Goal: Task Accomplishment & Management: Use online tool/utility

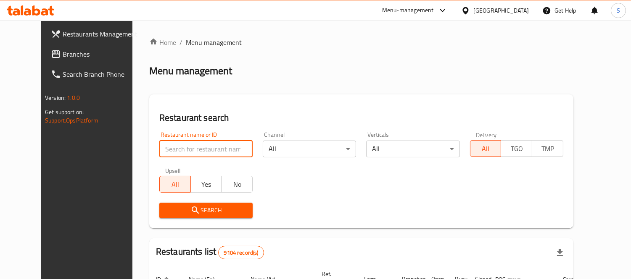
click at [170, 143] on input "search" at bounding box center [205, 149] width 93 height 17
paste input "697643"
type input "697643"
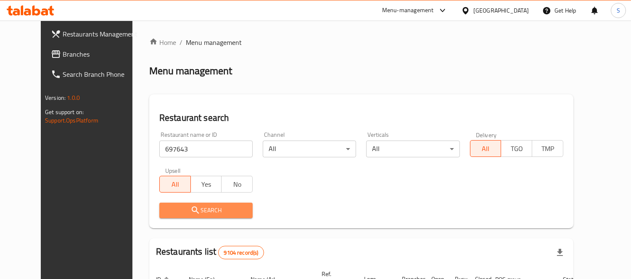
click at [190, 208] on icon "submit" at bounding box center [195, 211] width 10 height 10
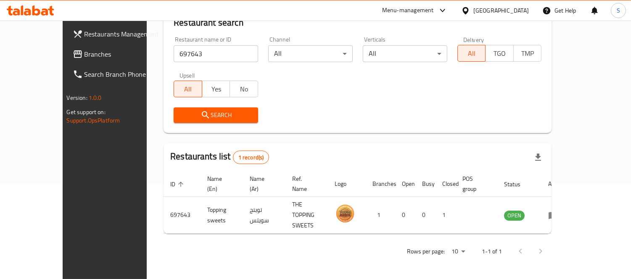
scroll to position [79, 0]
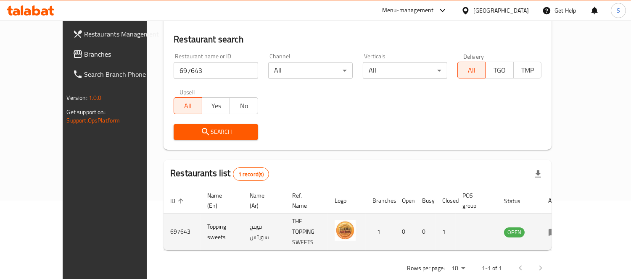
click at [570, 217] on td "enhanced table" at bounding box center [555, 232] width 29 height 37
click at [558, 229] on icon "enhanced table" at bounding box center [552, 232] width 9 height 7
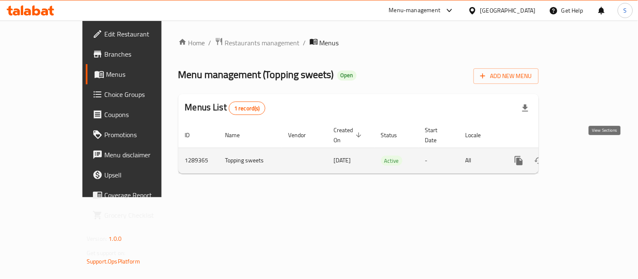
click at [584, 156] on icon "enhanced table" at bounding box center [579, 161] width 10 height 10
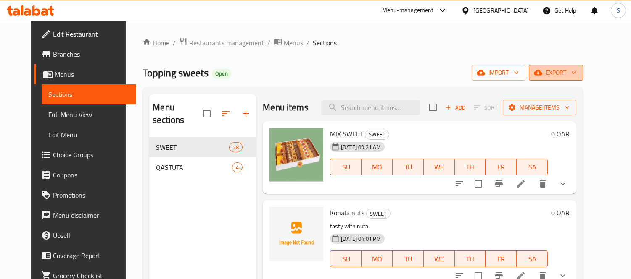
click at [565, 68] on button "export" at bounding box center [556, 73] width 54 height 16
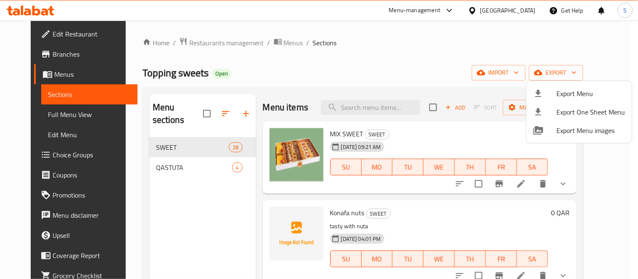
click at [553, 90] on div at bounding box center [545, 94] width 24 height 10
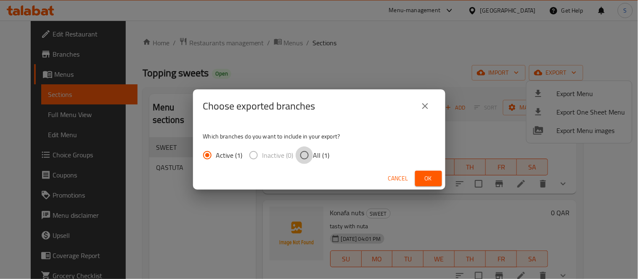
click at [308, 158] on input "All (1)" at bounding box center [304, 156] width 18 height 18
radio input "true"
click at [429, 177] on span "Ok" at bounding box center [428, 179] width 13 height 11
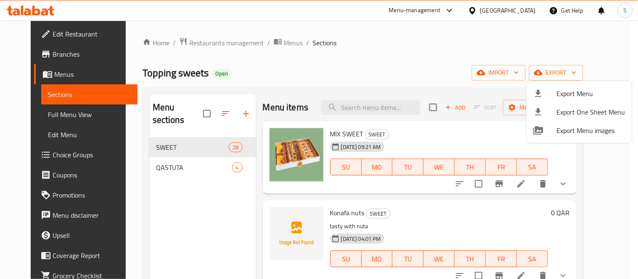
click at [66, 55] on div at bounding box center [319, 139] width 638 height 279
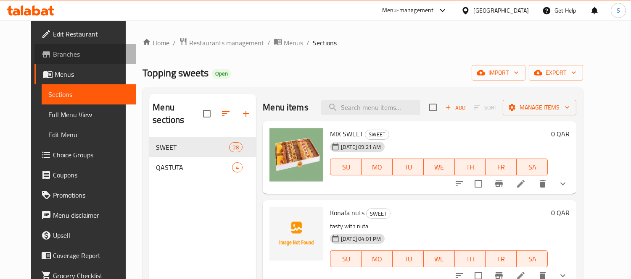
click at [63, 57] on span "Branches" at bounding box center [91, 54] width 77 height 10
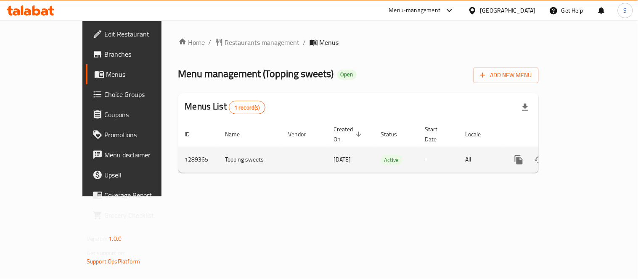
click at [584, 155] on icon "enhanced table" at bounding box center [579, 160] width 10 height 10
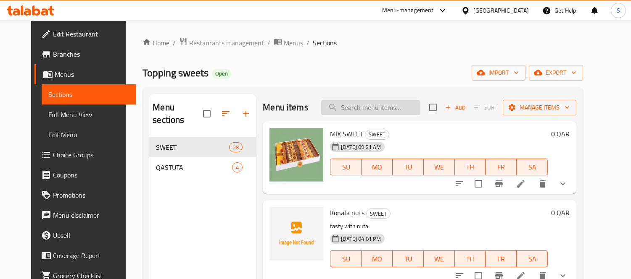
click at [348, 105] on input "search" at bounding box center [370, 107] width 99 height 15
paste input "Mix Egyptian sweeets"
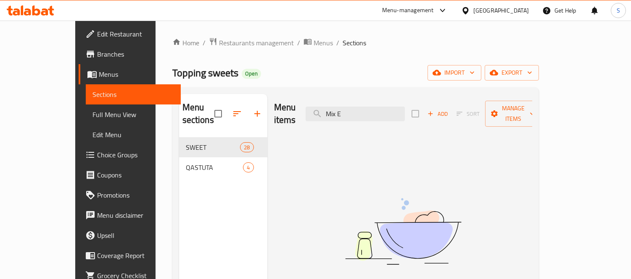
type input "Mix E"
click at [92, 119] on span "Full Menu View" at bounding box center [133, 115] width 82 height 10
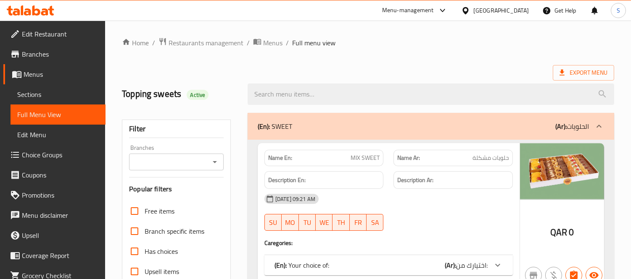
click at [354, 69] on div "Export Menu" at bounding box center [368, 73] width 492 height 16
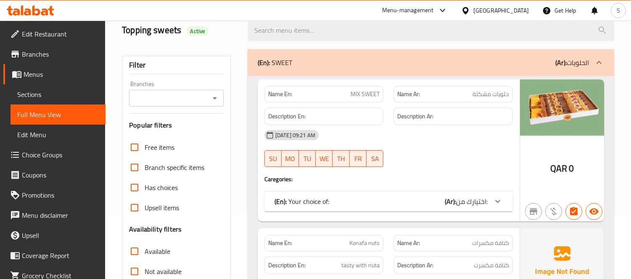
scroll to position [93, 0]
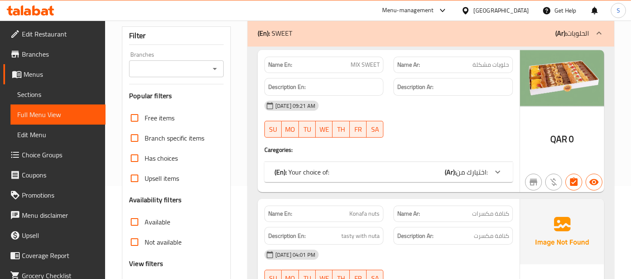
click at [345, 174] on div "(En): Your choice of: (Ar): اختيارك من:" at bounding box center [380, 172] width 213 height 10
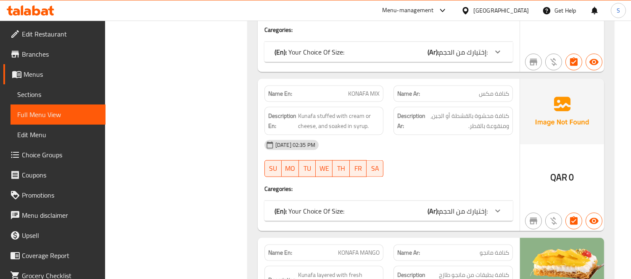
scroll to position [2224, 0]
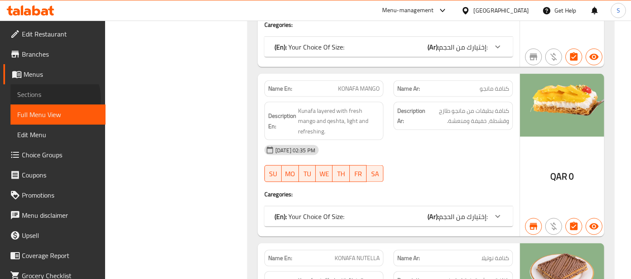
click at [48, 99] on span "Sections" at bounding box center [58, 95] width 82 height 10
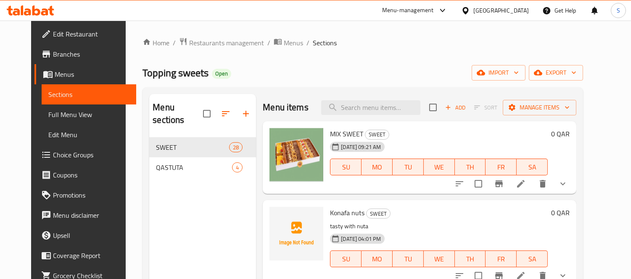
click at [42, 108] on link "Full Menu View" at bounding box center [89, 115] width 95 height 20
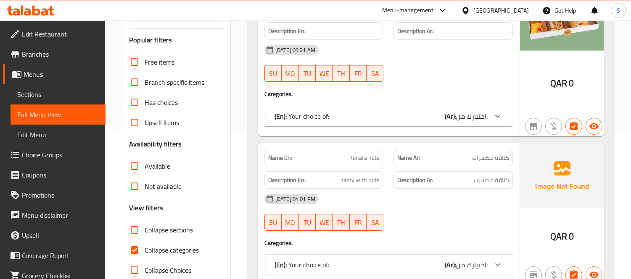
scroll to position [187, 0]
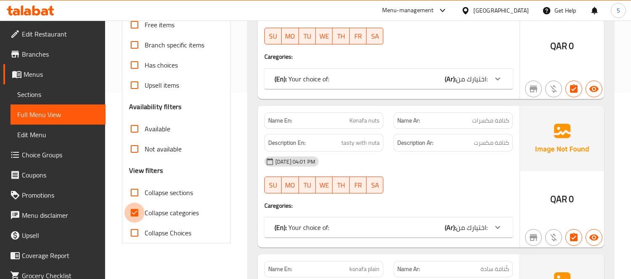
click at [142, 217] on input "Collapse categories" at bounding box center [134, 213] width 20 height 20
checkbox input "false"
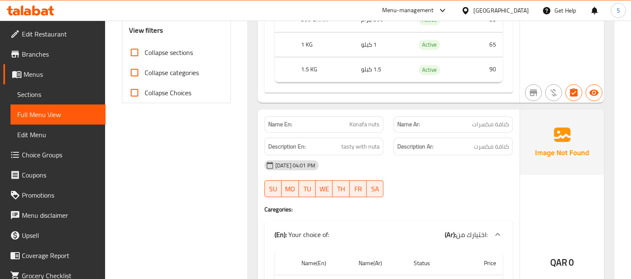
scroll to position [327, 0]
click at [29, 11] on icon at bounding box center [27, 11] width 7 height 7
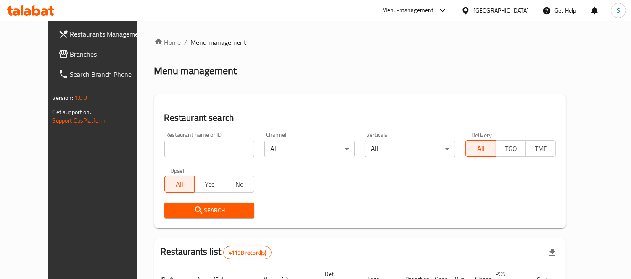
click at [181, 146] on input "search" at bounding box center [209, 149] width 90 height 17
paste input "505906"
type input "505906"
click at [184, 208] on span "Search" at bounding box center [209, 211] width 77 height 11
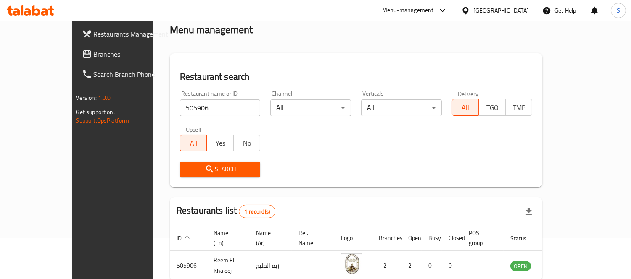
scroll to position [79, 0]
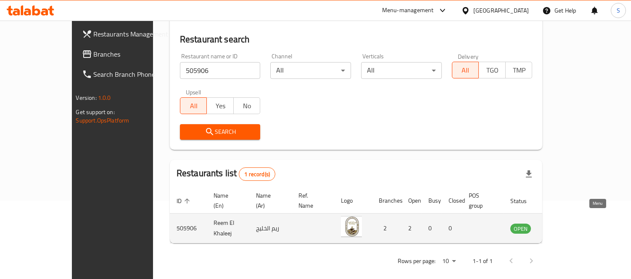
click at [564, 224] on icon "enhanced table" at bounding box center [559, 229] width 10 height 10
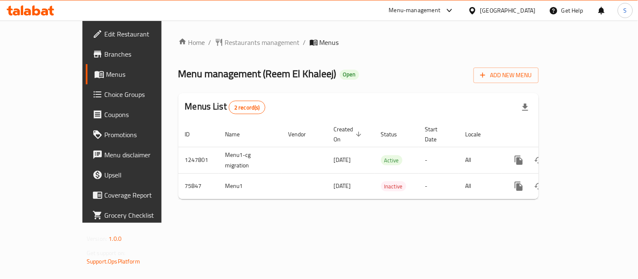
click at [104, 56] on span "Branches" at bounding box center [143, 54] width 78 height 10
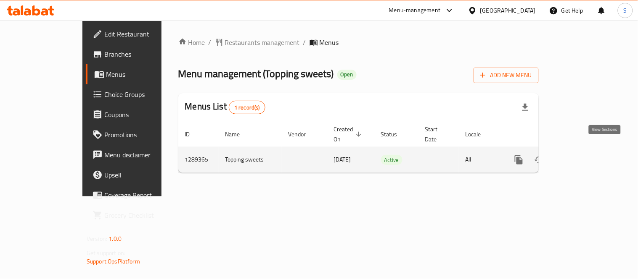
click at [584, 155] on icon "enhanced table" at bounding box center [579, 160] width 10 height 10
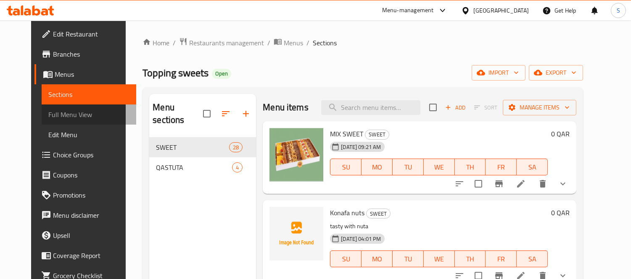
click at [80, 108] on link "Full Menu View" at bounding box center [89, 115] width 95 height 20
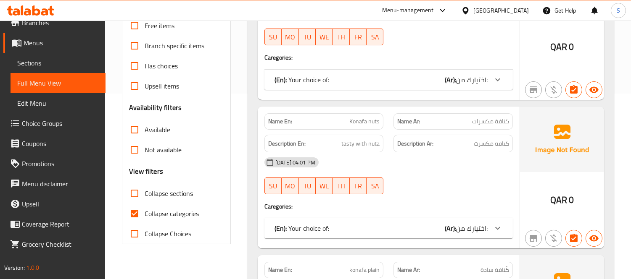
scroll to position [187, 0]
click at [179, 212] on span "Collapse categories" at bounding box center [172, 213] width 54 height 10
click at [145, 212] on input "Collapse categories" at bounding box center [134, 213] width 20 height 20
checkbox input "false"
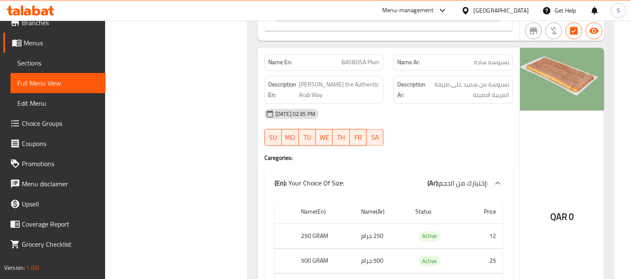
scroll to position [2848, 0]
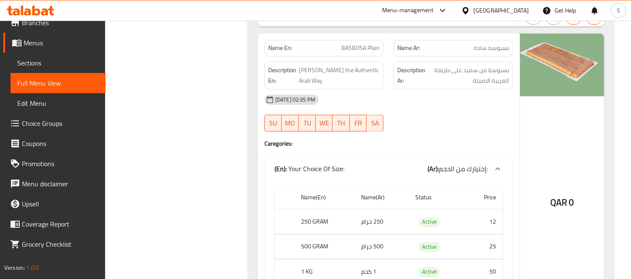
click at [515, 8] on div "[GEOGRAPHIC_DATA]" at bounding box center [500, 10] width 55 height 9
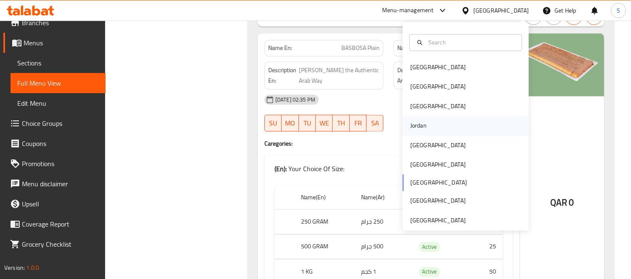
click at [436, 125] on div "Jordan" at bounding box center [466, 125] width 126 height 19
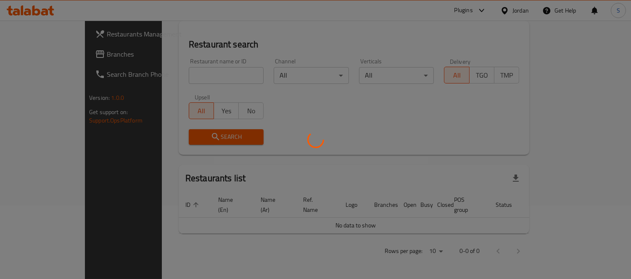
scroll to position [366, 0]
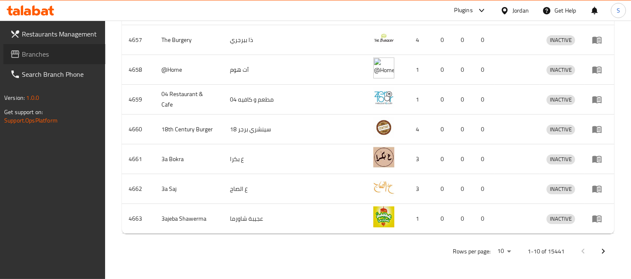
click at [24, 57] on span "Branches" at bounding box center [60, 54] width 77 height 10
